Goal: Task Accomplishment & Management: Use online tool/utility

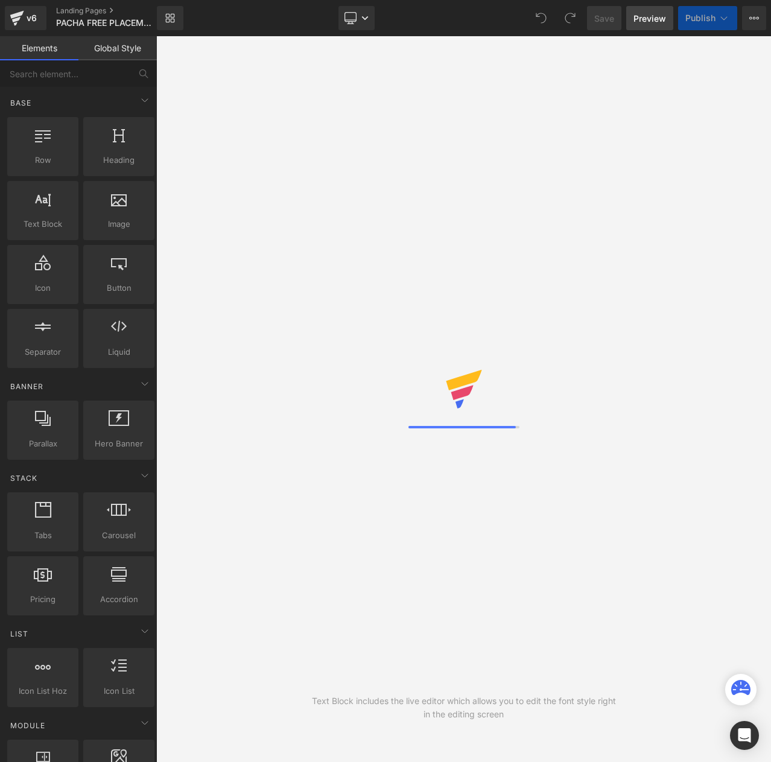
click at [645, 17] on span "Preview" at bounding box center [650, 18] width 33 height 13
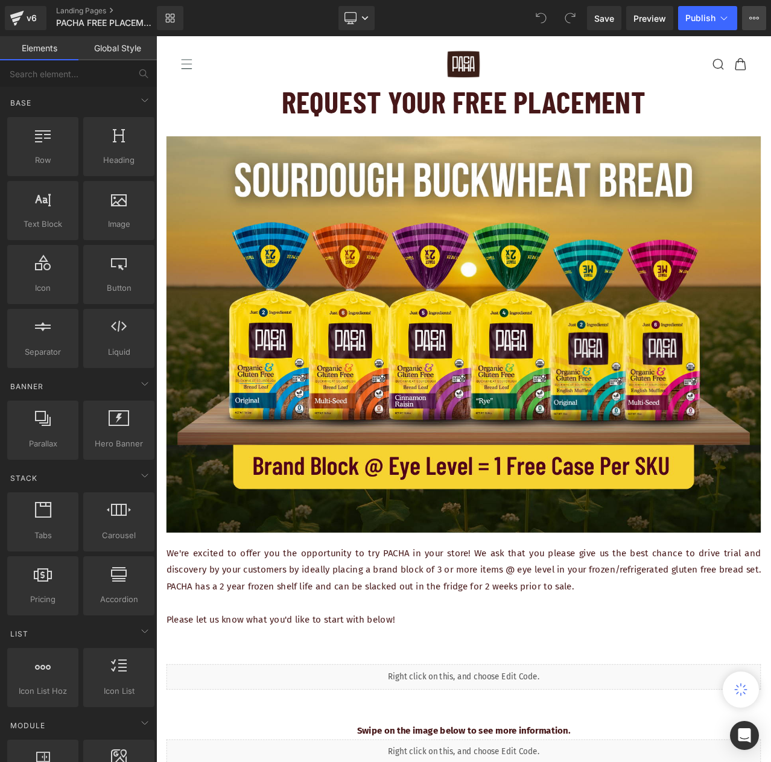
click at [746, 17] on button "View Live Page View with current Template Save Template to Library Schedule Pub…" at bounding box center [754, 18] width 24 height 24
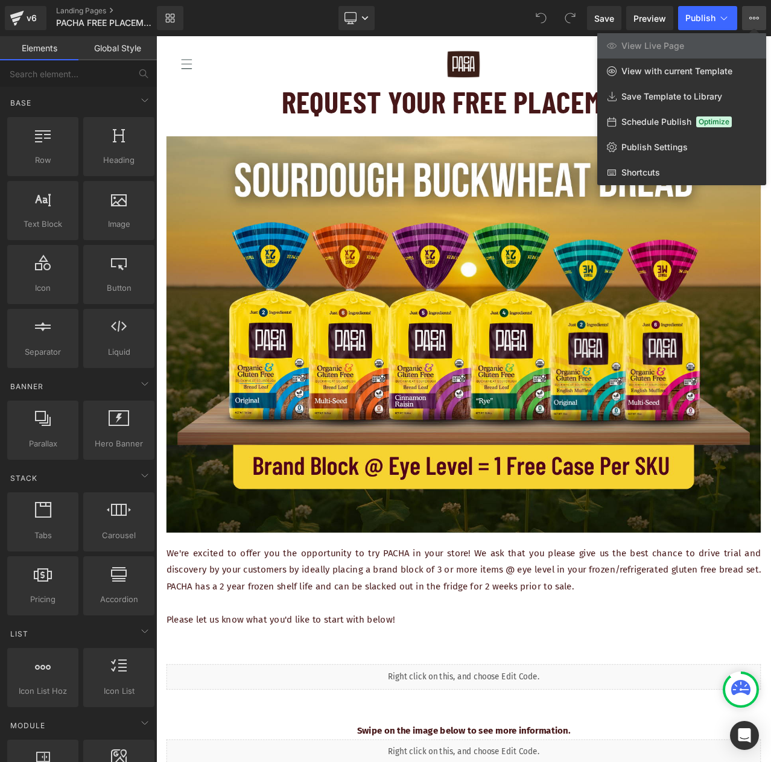
click at [596, 623] on div at bounding box center [463, 399] width 615 height 726
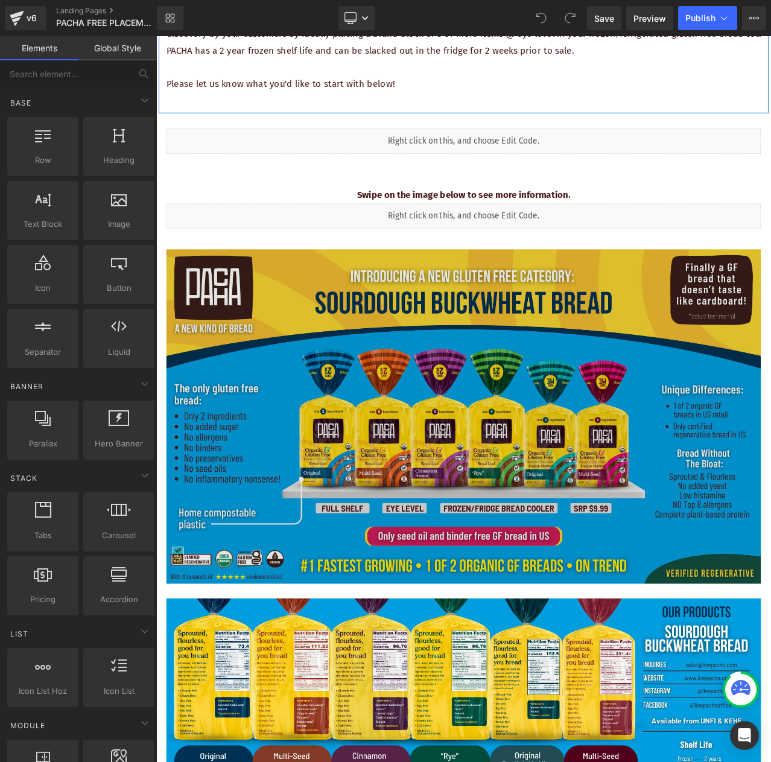
scroll to position [664, 0]
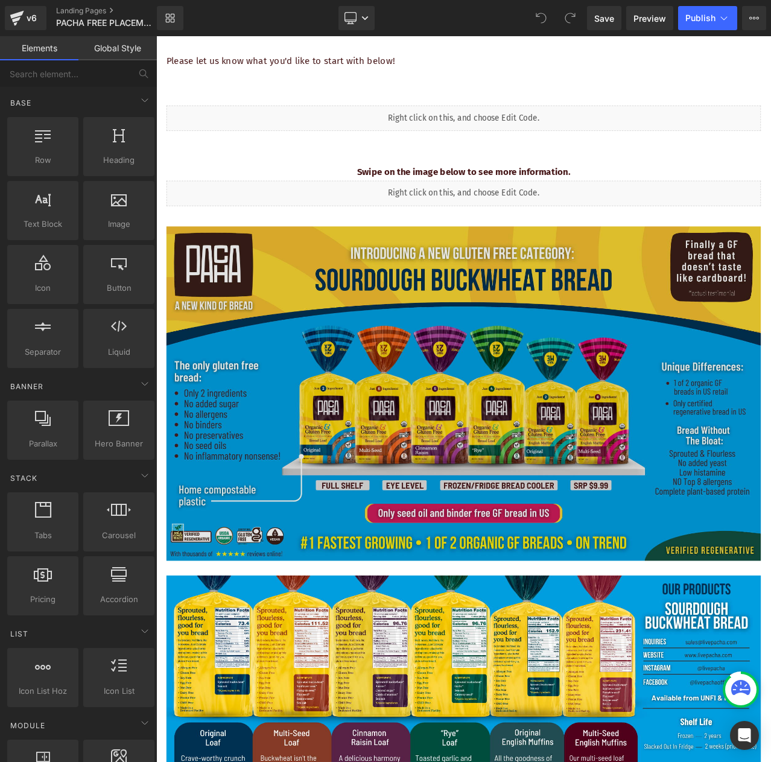
click at [325, 324] on img at bounding box center [521, 460] width 706 height 397
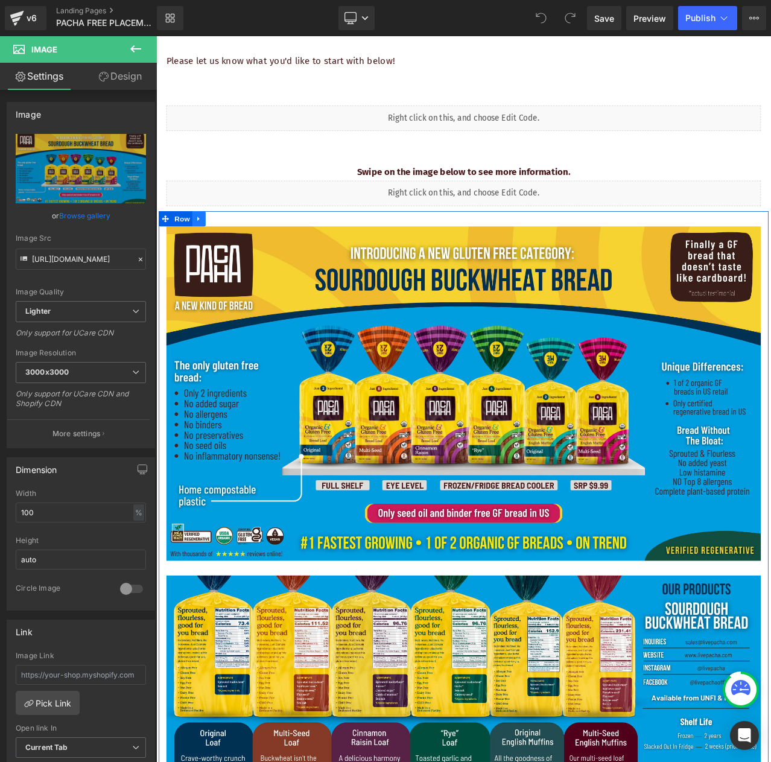
click at [205, 250] on icon at bounding box center [206, 252] width 2 height 5
click at [234, 249] on icon at bounding box center [238, 253] width 8 height 8
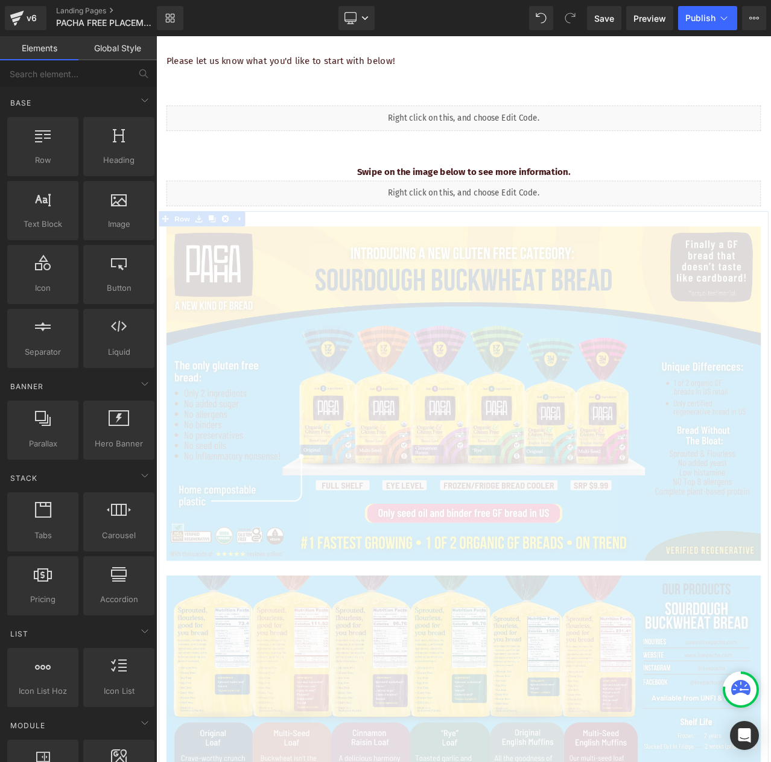
scroll to position [614, 0]
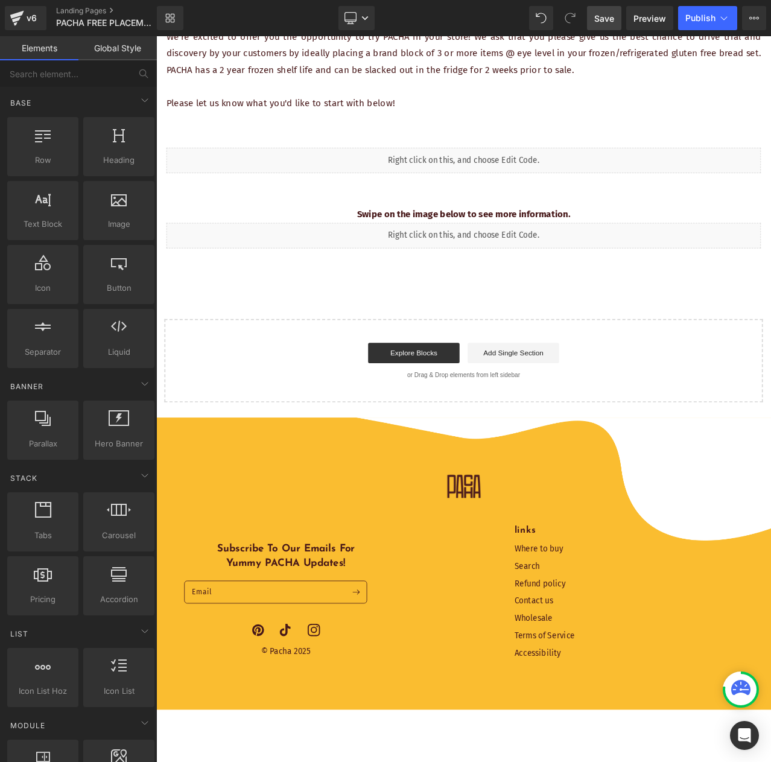
click at [598, 21] on span "Save" at bounding box center [604, 18] width 20 height 13
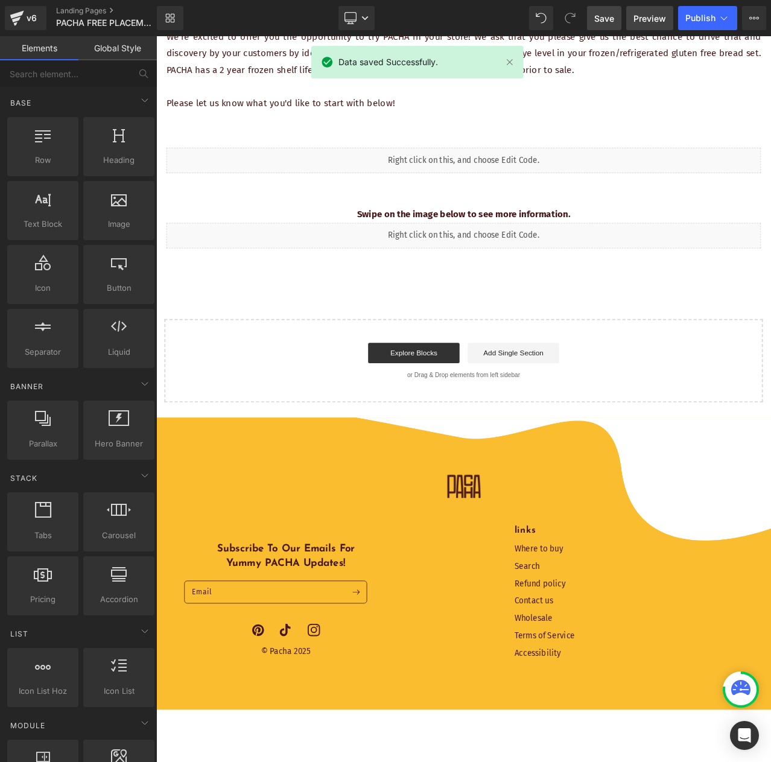
click at [659, 21] on span "Preview" at bounding box center [650, 18] width 33 height 13
